Goal: Task Accomplishment & Management: Manage account settings

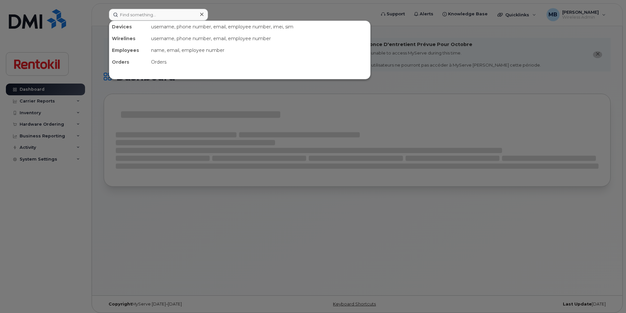
click at [137, 15] on input at bounding box center [158, 15] width 99 height 12
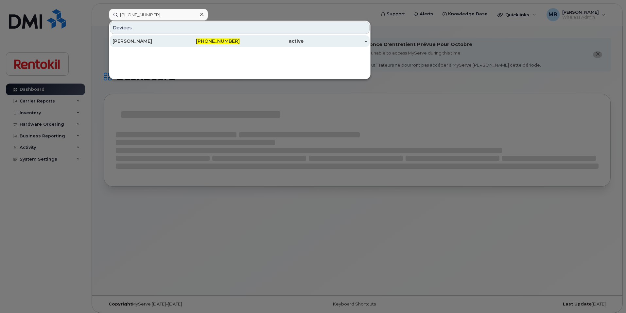
type input "778-584-0021"
click at [145, 42] on div "Hunter Fulkerson" at bounding box center [144, 41] width 64 height 7
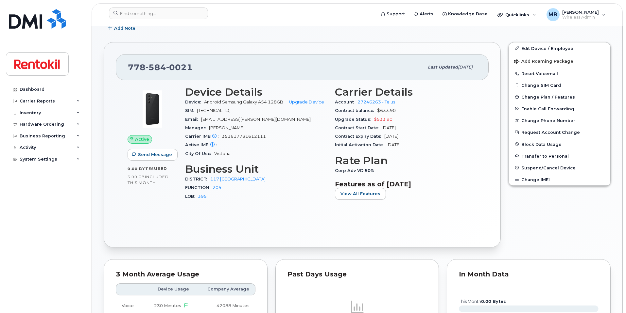
scroll to position [172, 0]
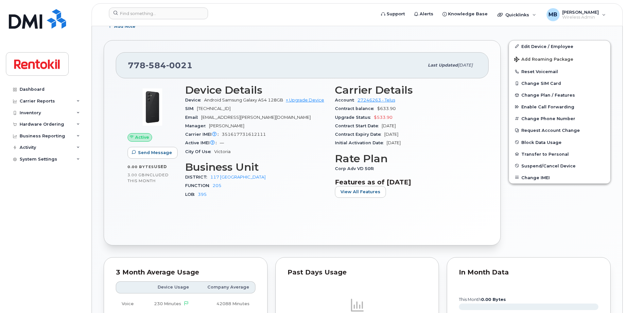
click at [247, 136] on span "351617731612111" at bounding box center [244, 134] width 44 height 5
copy span "351617731612111"
click at [168, 14] on input at bounding box center [158, 14] width 99 height 12
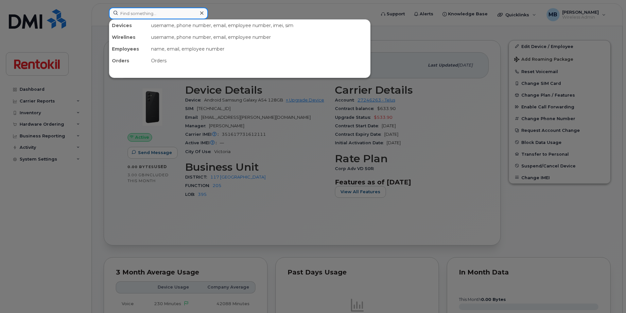
paste input "Max Nadalin"
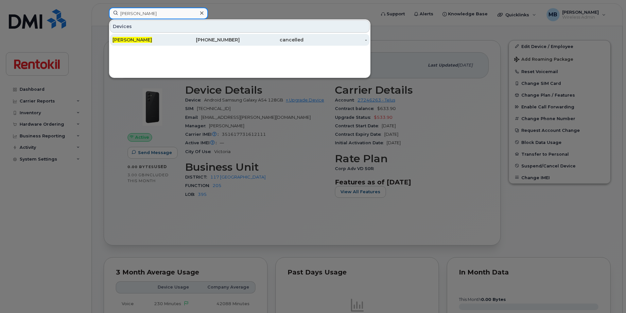
type input "Max Nadalin"
click at [158, 38] on div "Max Nadalin" at bounding box center [144, 40] width 64 height 7
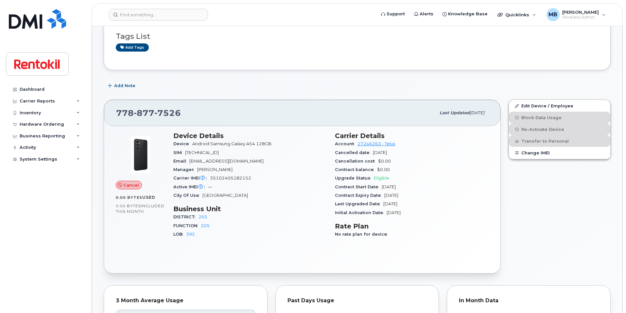
scroll to position [88, 0]
click at [189, 17] on input at bounding box center [158, 15] width 99 height 12
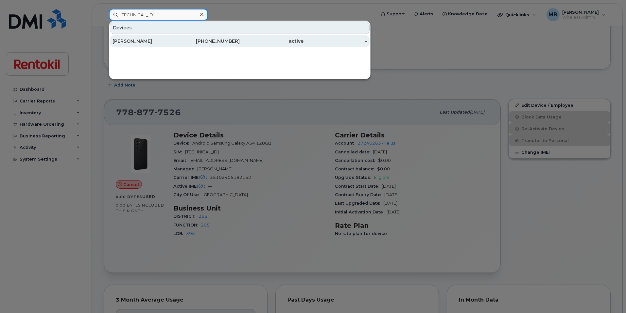
type input "8912230200202258733"
click at [168, 44] on div "Hiril Kainth" at bounding box center [144, 41] width 64 height 7
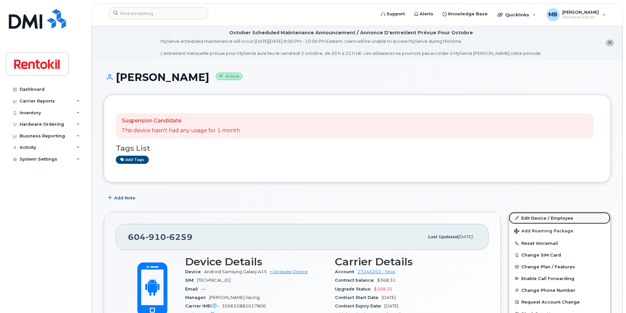
click at [549, 214] on link "Edit Device / Employee" at bounding box center [559, 218] width 101 height 12
click at [546, 218] on link "Edit Device / Employee" at bounding box center [559, 218] width 101 height 12
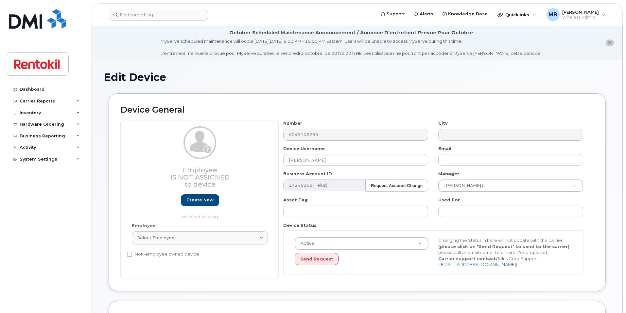
select select "42739"
select select "42774"
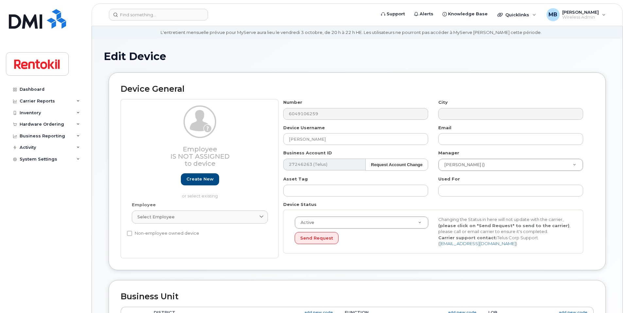
scroll to position [295, 0]
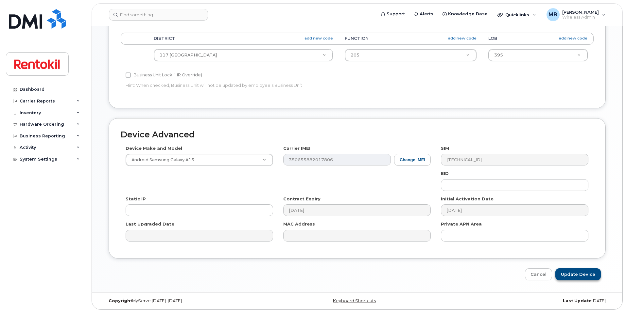
type input "[PERSON_NAME]"
click at [588, 274] on input "Update Device" at bounding box center [577, 275] width 45 height 12
type input "Saving..."
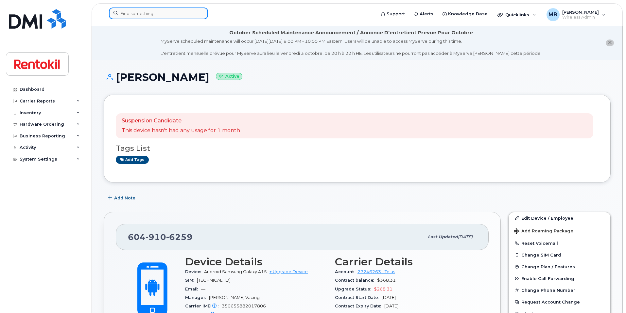
click at [172, 16] on input at bounding box center [158, 14] width 99 height 12
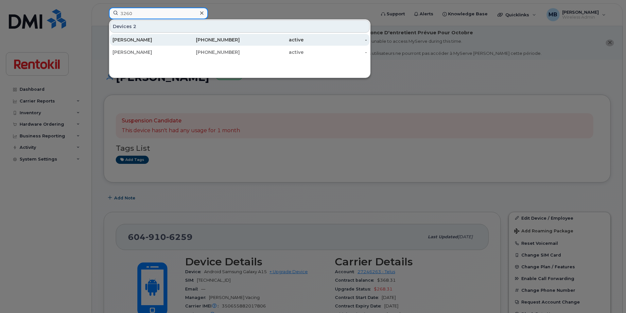
type input "3260"
click at [148, 39] on div "[PERSON_NAME]" at bounding box center [144, 40] width 64 height 7
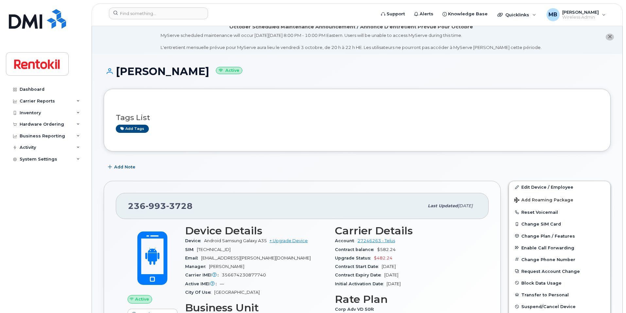
scroll to position [542, 0]
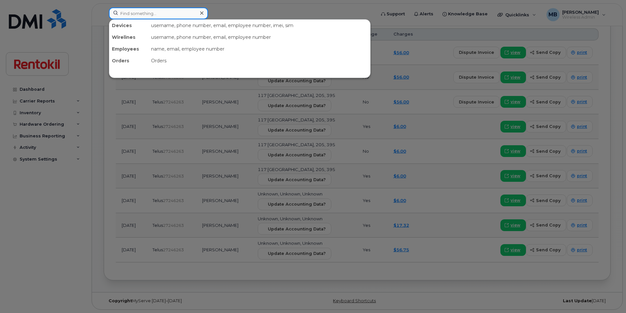
click at [151, 15] on input at bounding box center [158, 14] width 99 height 12
paste input "[PHONE_NUMBER]"
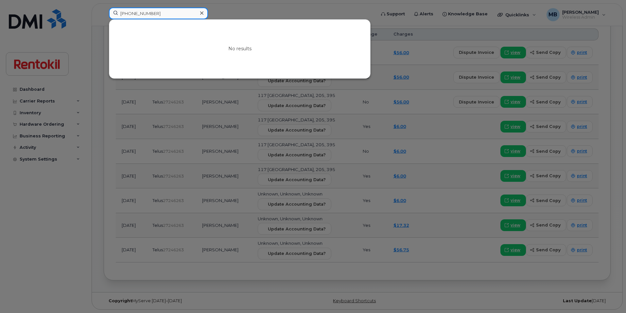
type input "[PHONE_NUMBER]"
